Goal: Find specific page/section: Find specific page/section

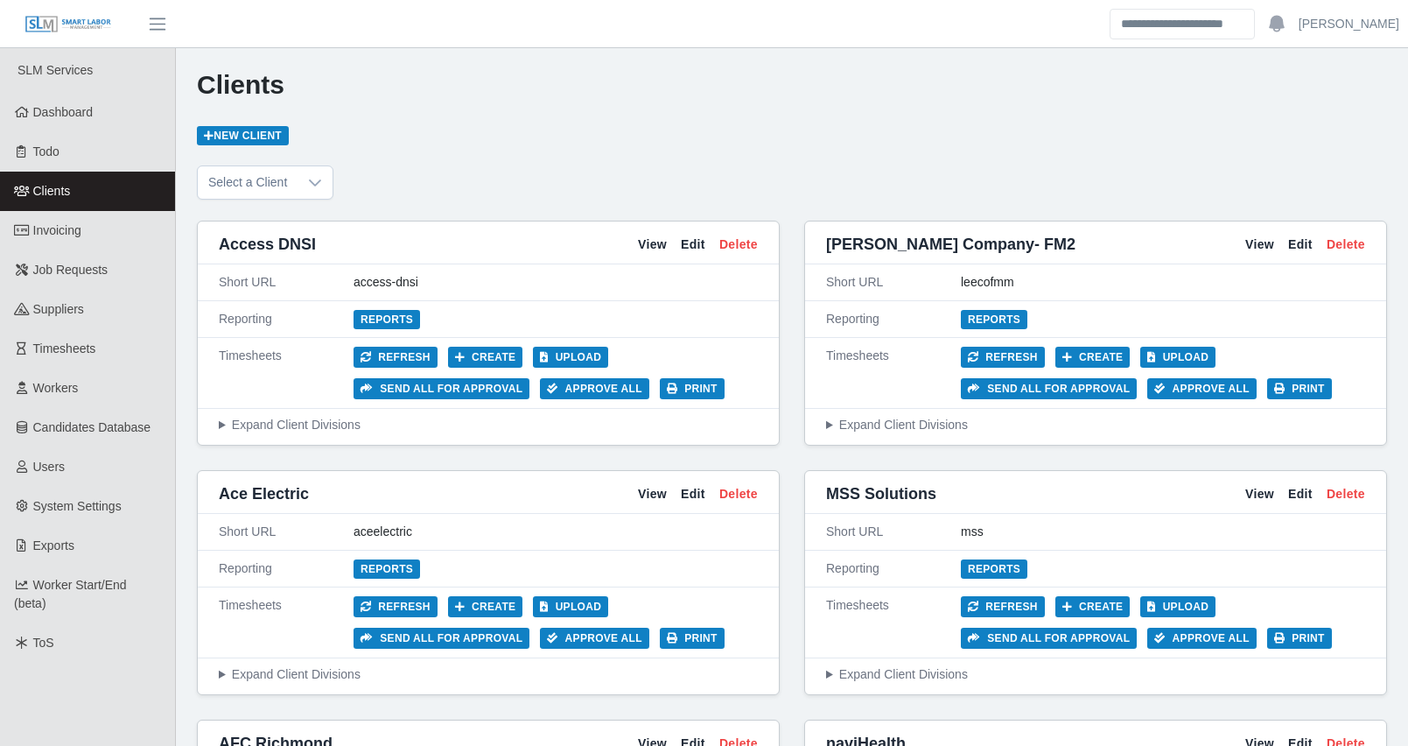
scroll to position [3998, 0]
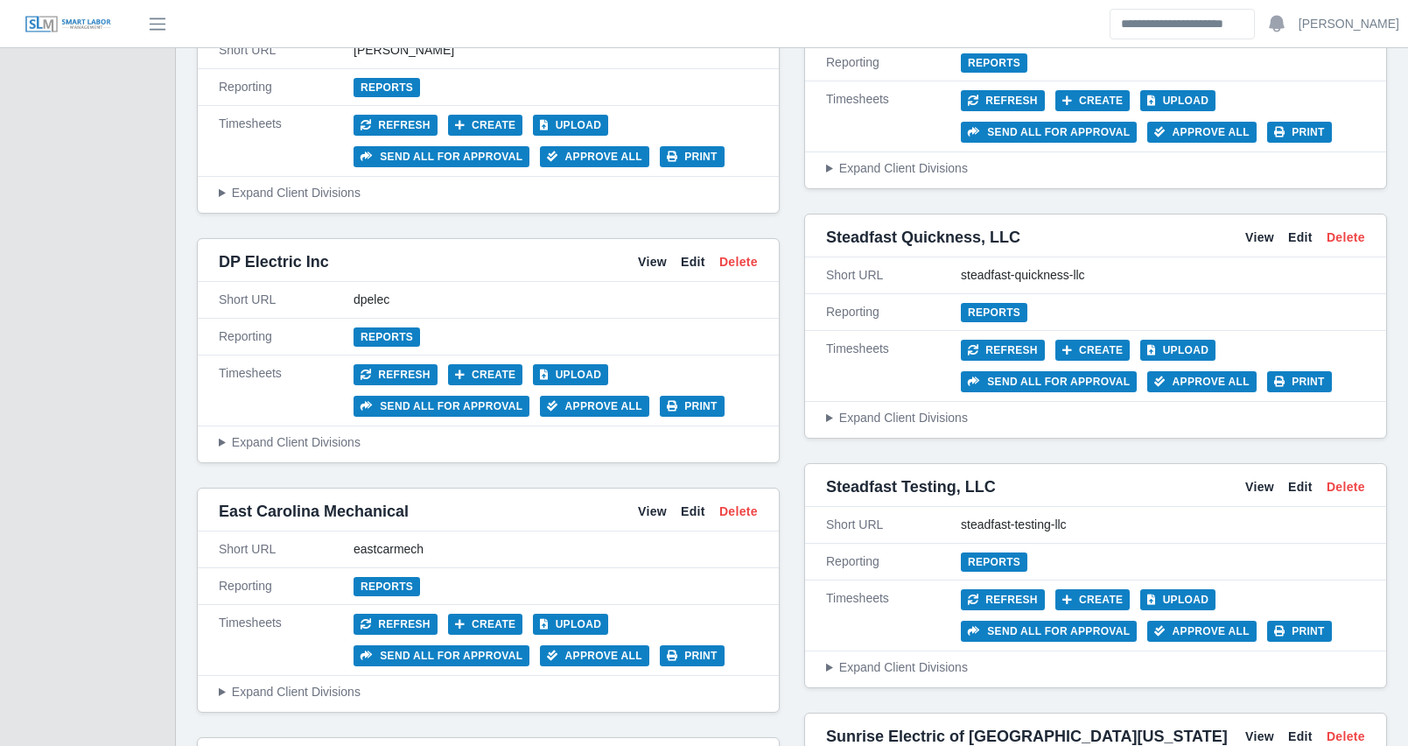
click at [182, 537] on div "Clients New Client Select a Client Access DNSI View Edit Delete Short URL acces…" at bounding box center [792, 273] width 1232 height 8446
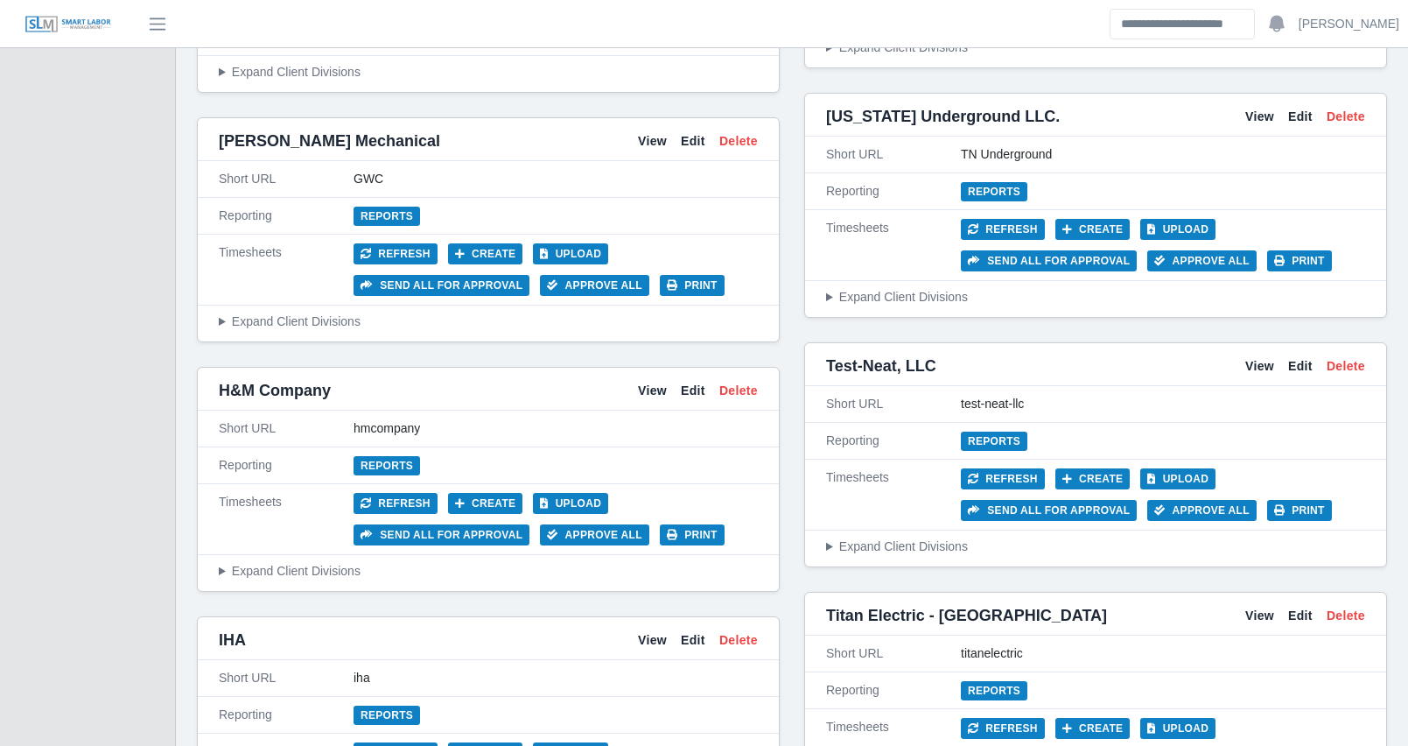
scroll to position [5367, 0]
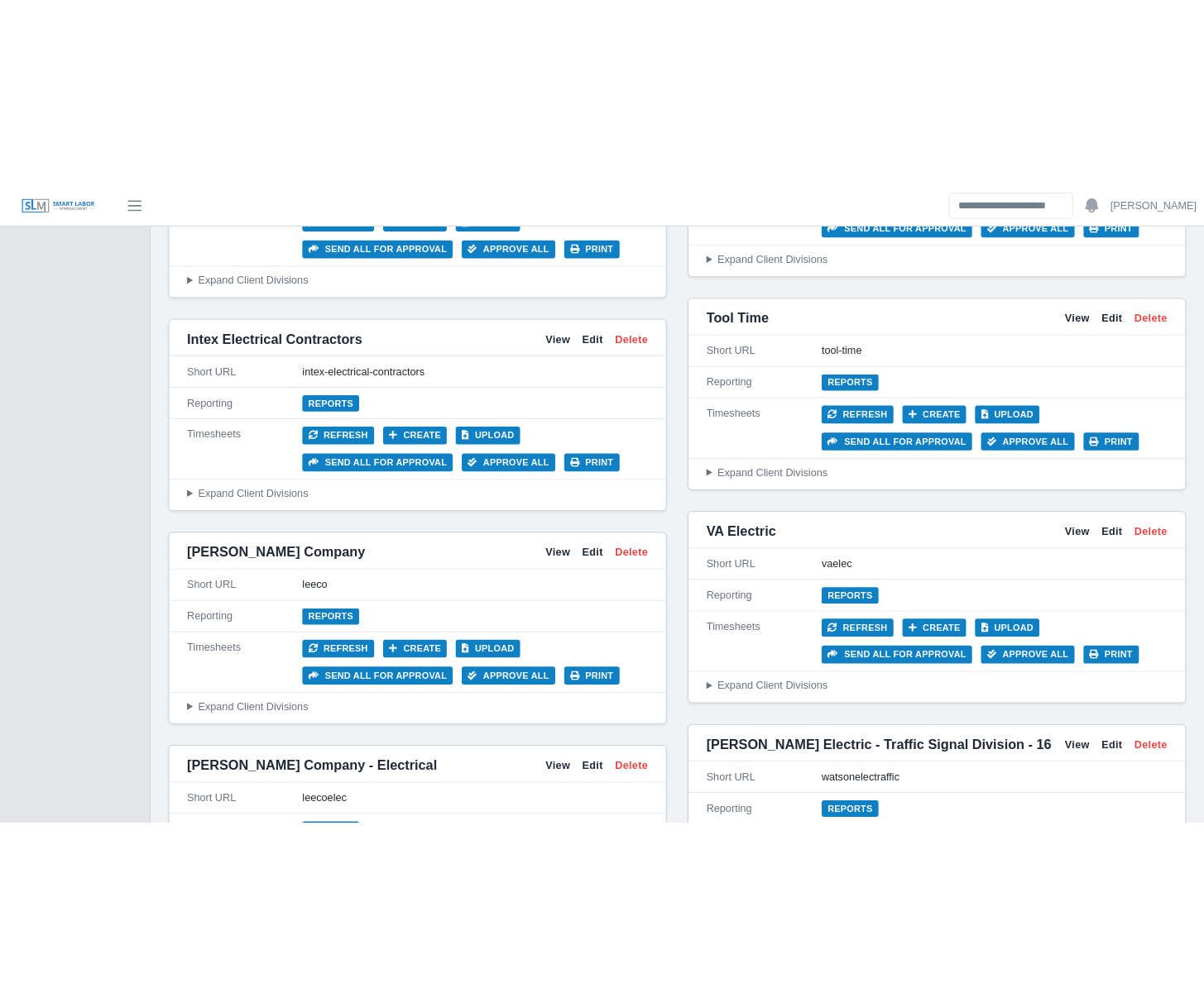
scroll to position [7349, 0]
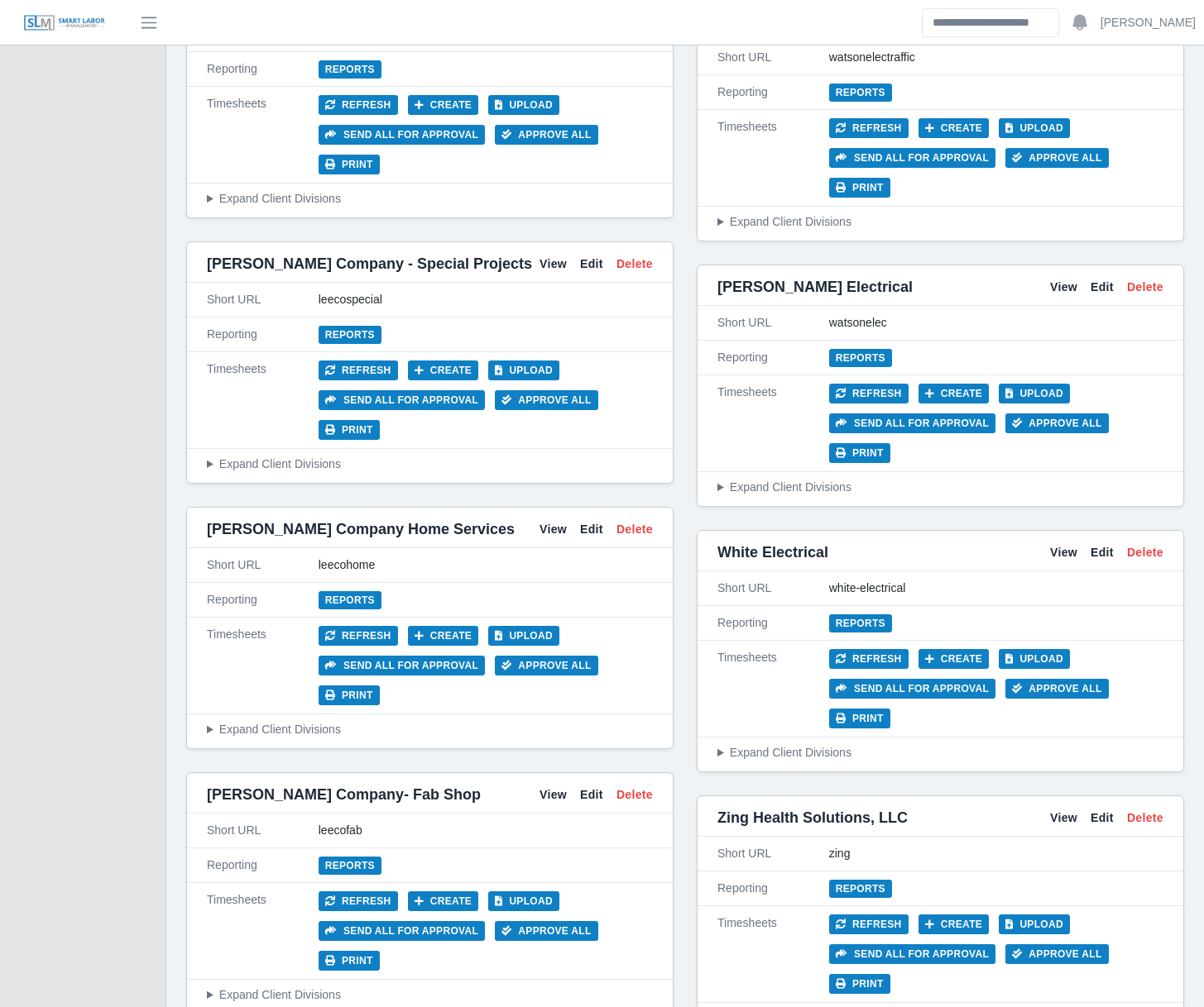
scroll to position [8030, 0]
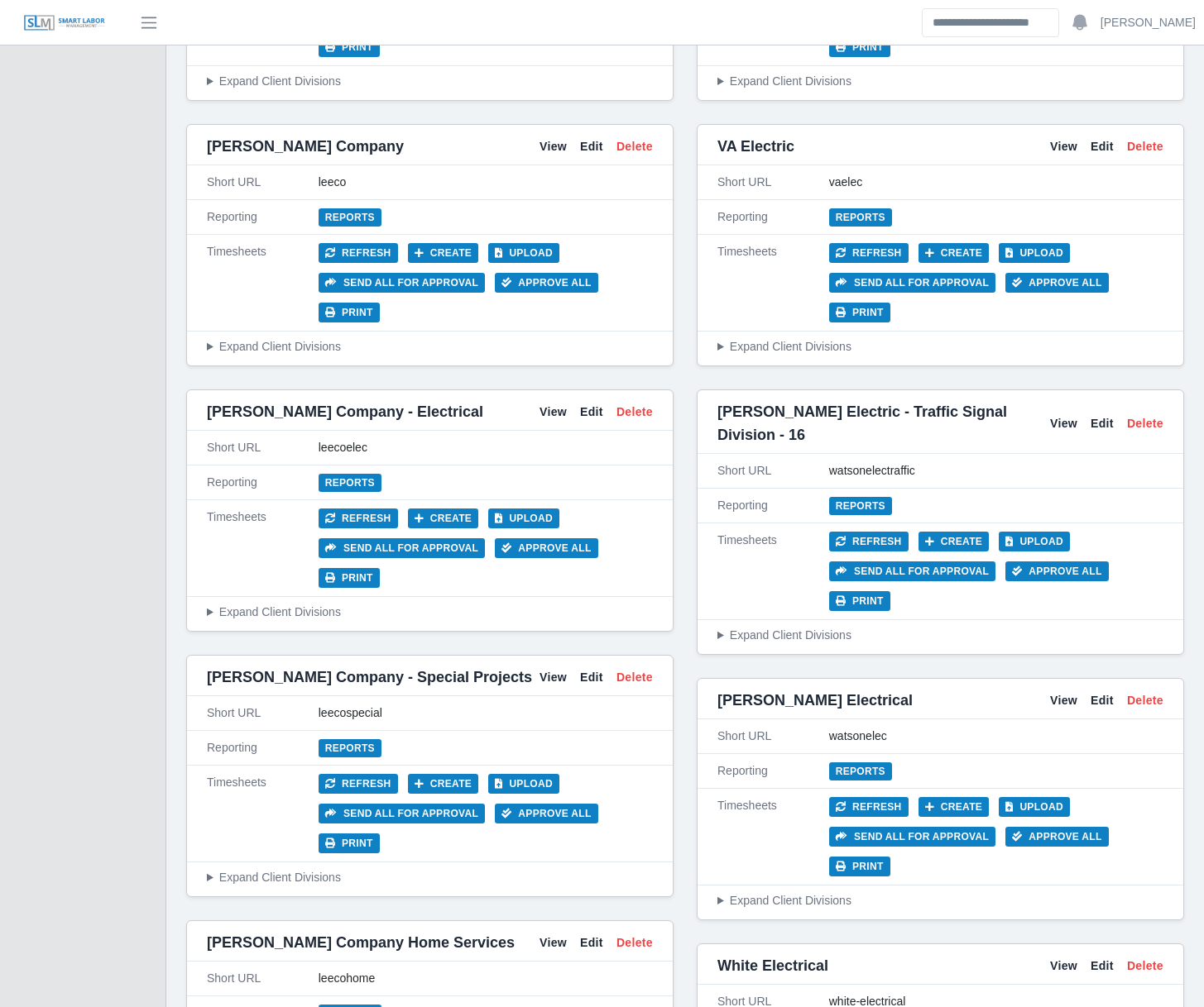
scroll to position [7538, 0]
